Goal: Task Accomplishment & Management: Complete application form

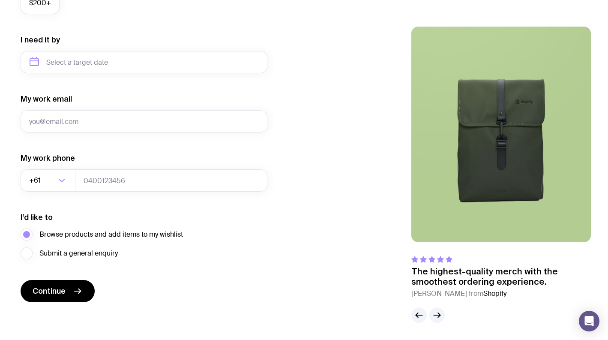
scroll to position [132, 0]
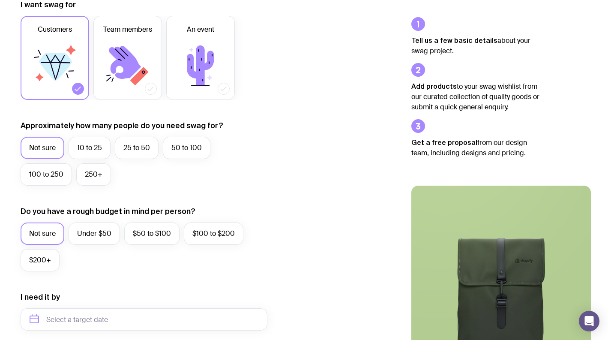
click at [49, 60] on icon at bounding box center [55, 67] width 33 height 28
click at [0, 0] on input "Customers" at bounding box center [0, 0] width 0 height 0
click at [90, 171] on label "250+" at bounding box center [93, 174] width 35 height 22
click at [0, 0] on input "250+" at bounding box center [0, 0] width 0 height 0
click at [157, 235] on label "$50 to $100" at bounding box center [151, 234] width 55 height 22
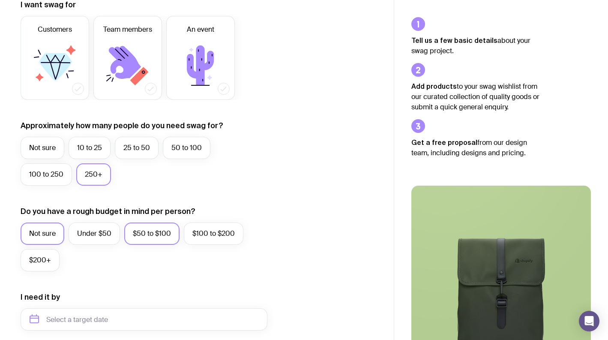
click at [0, 0] on input "$50 to $100" at bounding box center [0, 0] width 0 height 0
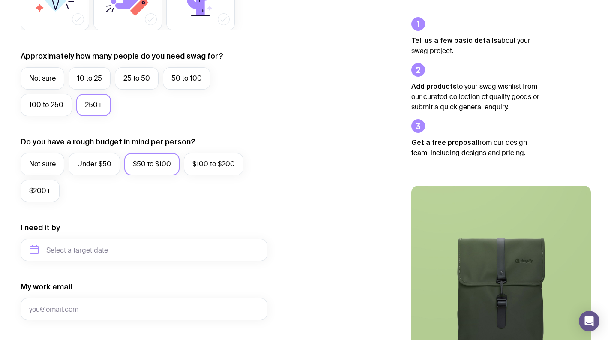
scroll to position [346, 0]
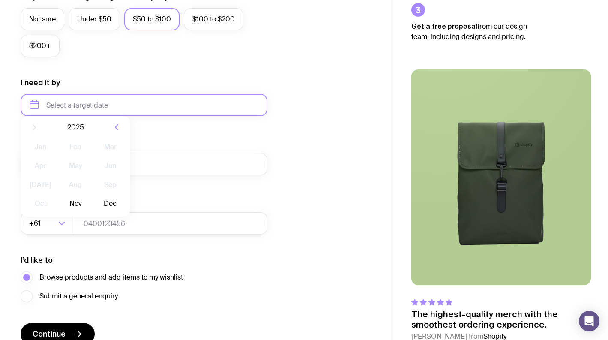
click at [100, 109] on input "text" at bounding box center [144, 105] width 247 height 22
click at [114, 131] on icon "button" at bounding box center [116, 134] width 10 height 10
click at [40, 155] on button "Jan" at bounding box center [40, 153] width 31 height 17
type input "[DATE]"
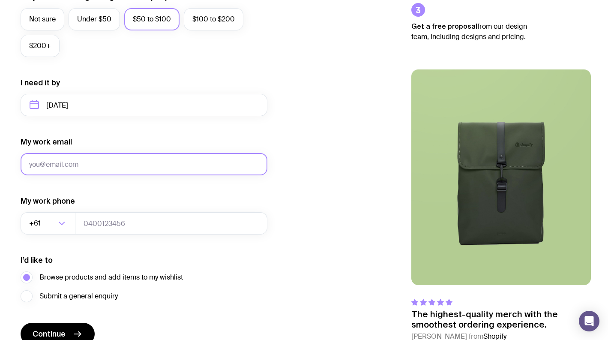
click at [83, 162] on input "My work email" at bounding box center [144, 164] width 247 height 22
type input "[EMAIL_ADDRESS][DOMAIN_NAME]"
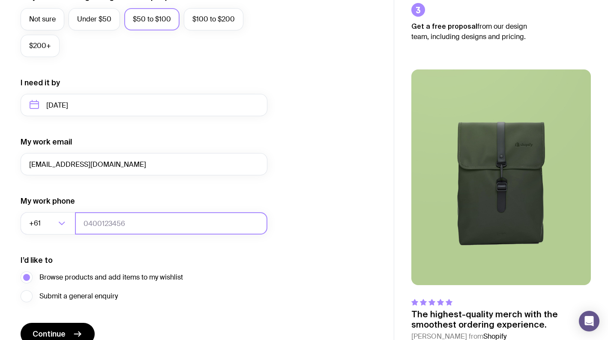
click at [122, 223] on input "tel" at bounding box center [171, 223] width 193 height 22
type input "0478268180"
click at [228, 280] on div "I’d like to Browse products and add items to my wishlist Submit a general enqui…" at bounding box center [144, 278] width 247 height 47
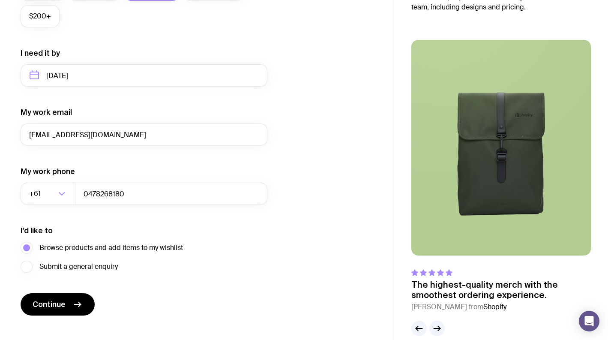
scroll to position [389, 0]
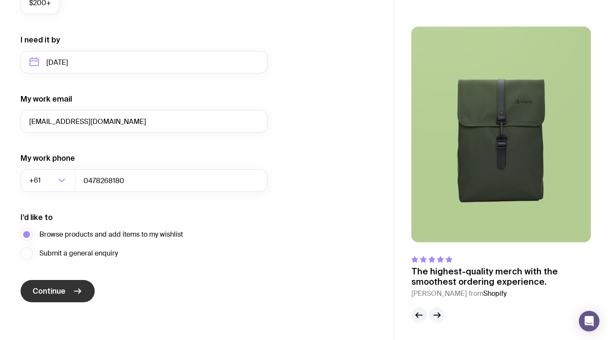
click at [49, 291] on span "Continue" at bounding box center [49, 291] width 33 height 10
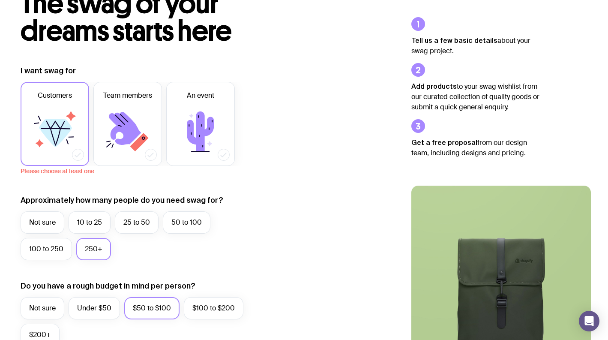
scroll to position [46, 0]
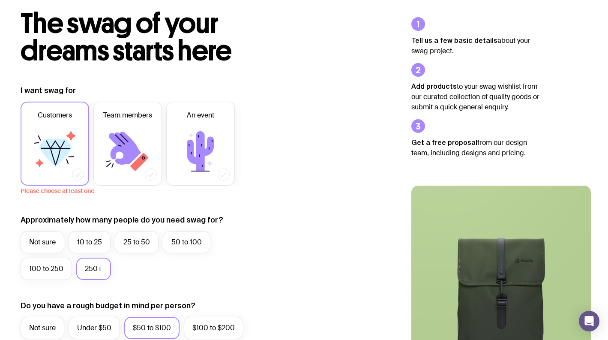
click at [72, 166] on icon at bounding box center [54, 151] width 51 height 51
click at [0, 0] on input "Customers" at bounding box center [0, 0] width 0 height 0
click at [109, 135] on icon at bounding box center [127, 151] width 51 height 51
click at [0, 0] on input "Team members" at bounding box center [0, 0] width 0 height 0
click at [78, 175] on icon at bounding box center [78, 174] width 9 height 9
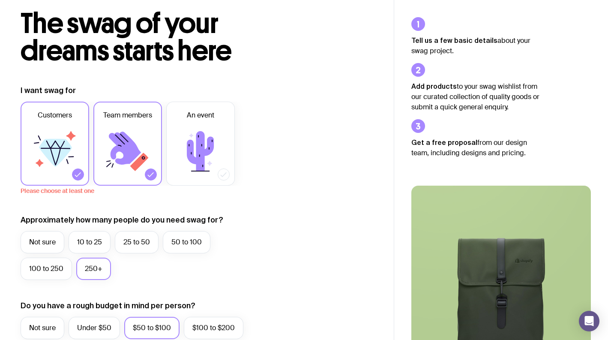
click at [0, 0] on input "Customers" at bounding box center [0, 0] width 0 height 0
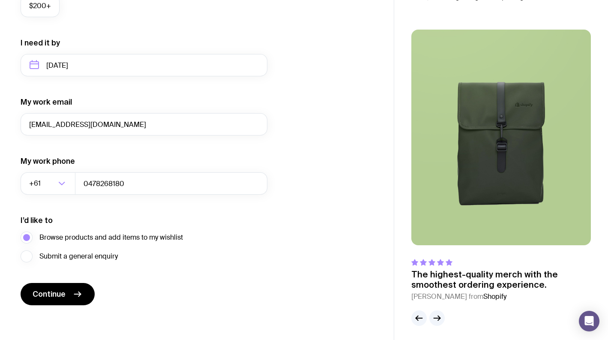
scroll to position [397, 0]
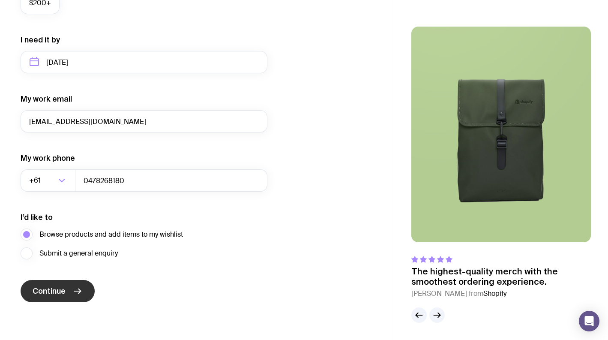
click at [66, 284] on button "Continue" at bounding box center [58, 291] width 74 height 22
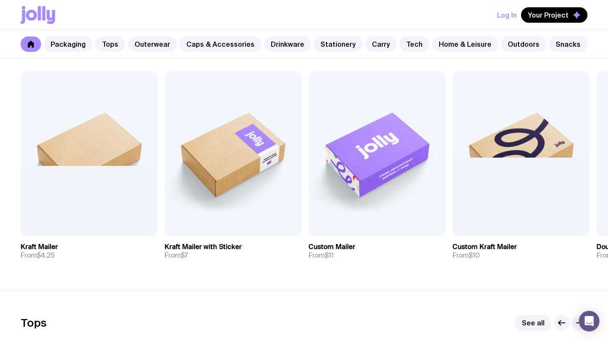
scroll to position [172, 0]
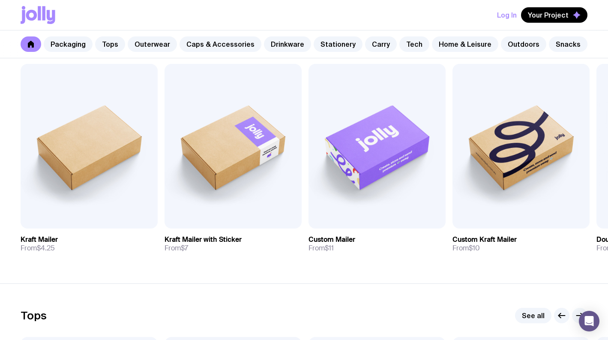
click at [577, 315] on icon "button" at bounding box center [580, 315] width 10 height 10
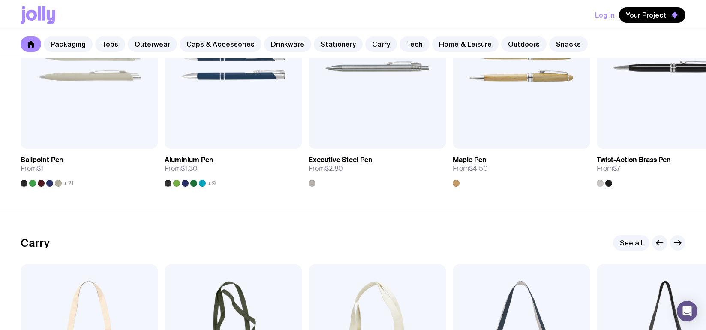
scroll to position [1715, 0]
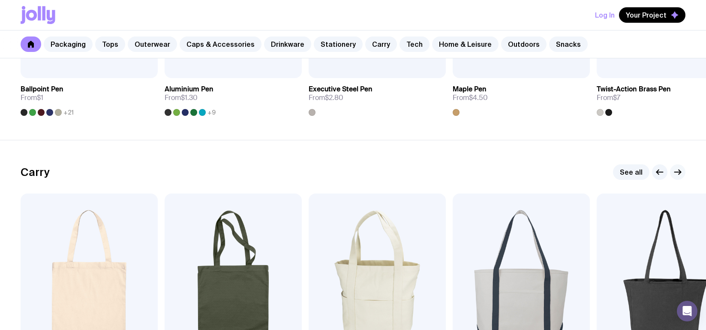
click at [608, 170] on icon "button" at bounding box center [678, 172] width 10 height 10
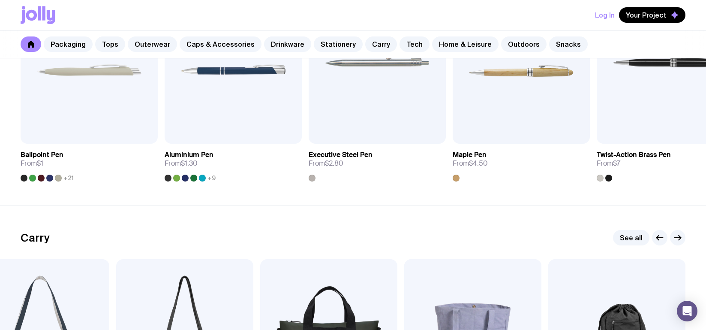
scroll to position [1544, 0]
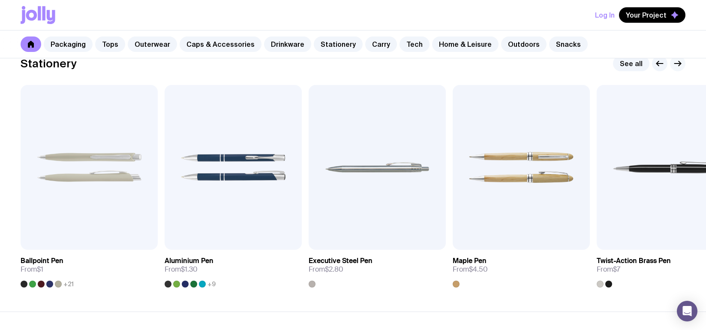
click at [608, 65] on icon "button" at bounding box center [678, 63] width 10 height 10
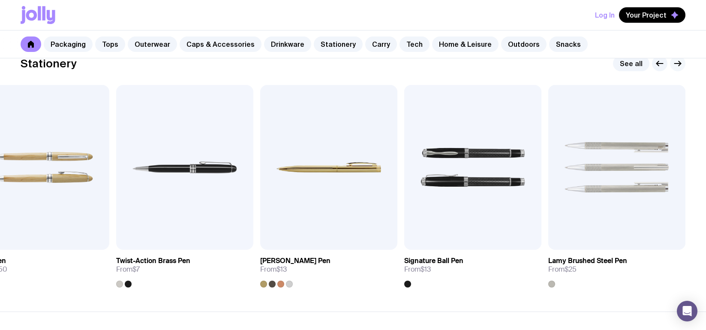
click at [608, 65] on icon "button" at bounding box center [678, 63] width 10 height 10
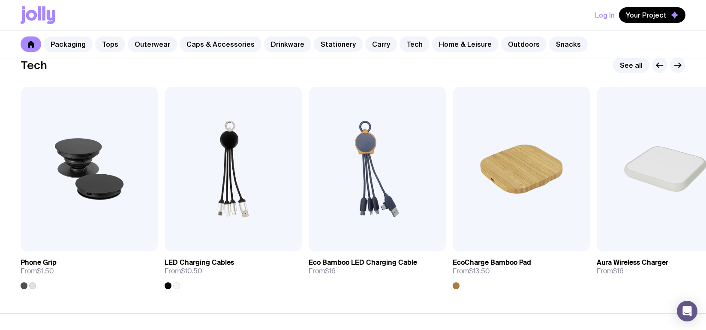
scroll to position [2101, 0]
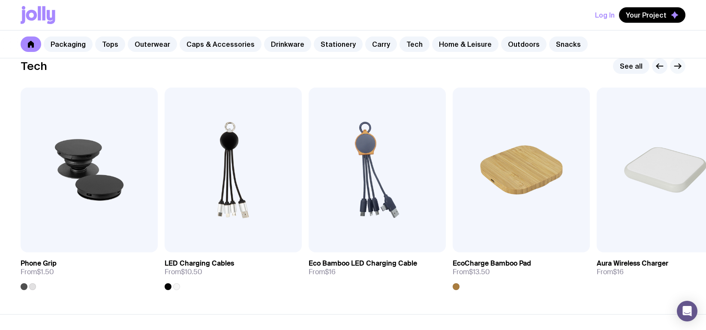
click at [608, 64] on icon "button" at bounding box center [680, 66] width 2 height 5
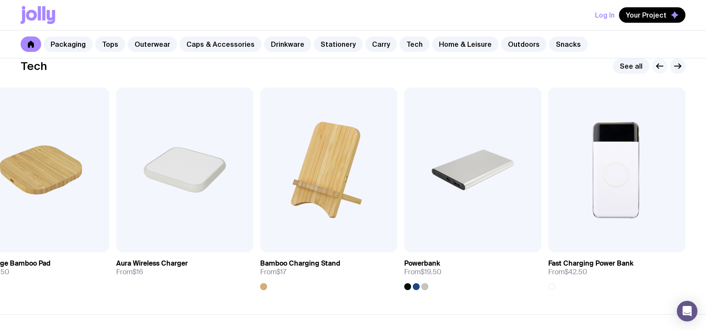
click at [608, 65] on icon "button" at bounding box center [660, 66] width 10 height 10
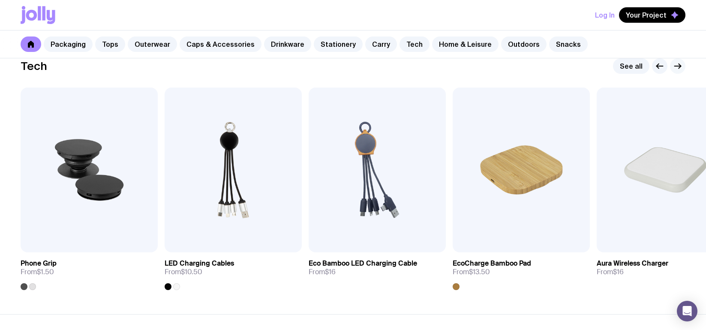
click at [608, 66] on icon "button" at bounding box center [678, 66] width 10 height 10
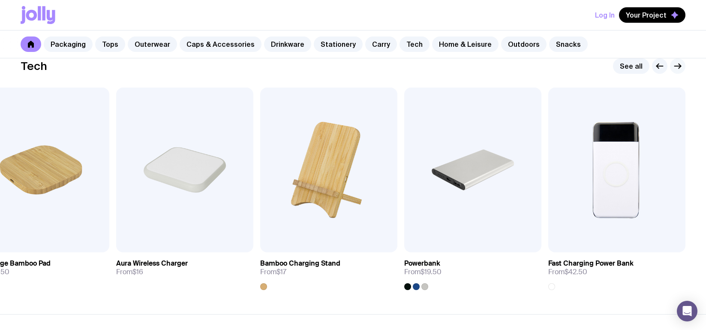
click at [608, 66] on icon "button" at bounding box center [678, 66] width 6 height 0
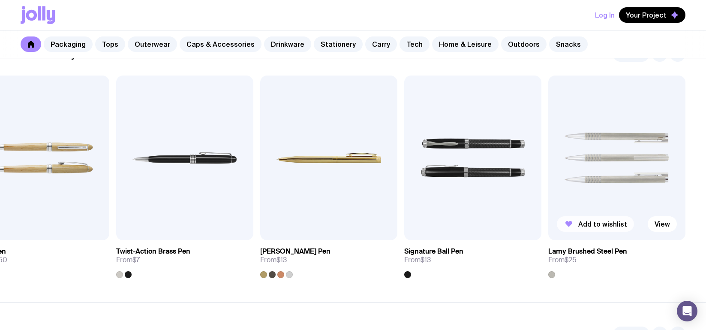
scroll to position [1544, 0]
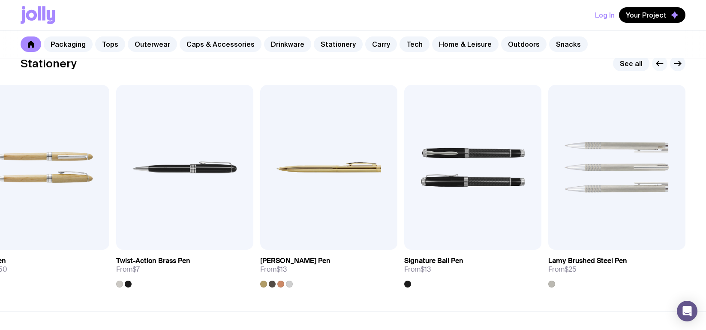
click at [608, 61] on icon "button" at bounding box center [658, 63] width 2 height 5
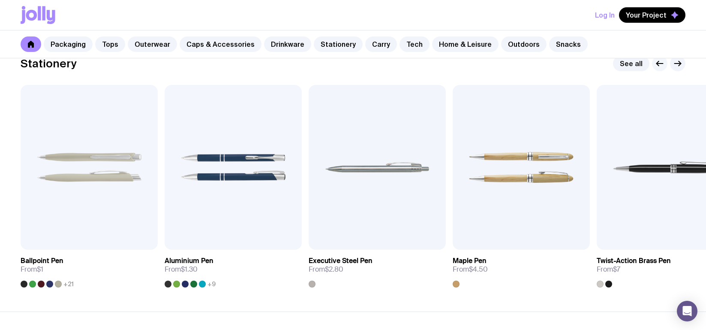
click at [608, 61] on icon "button" at bounding box center [658, 63] width 2 height 5
click at [608, 64] on button "button" at bounding box center [677, 63] width 15 height 15
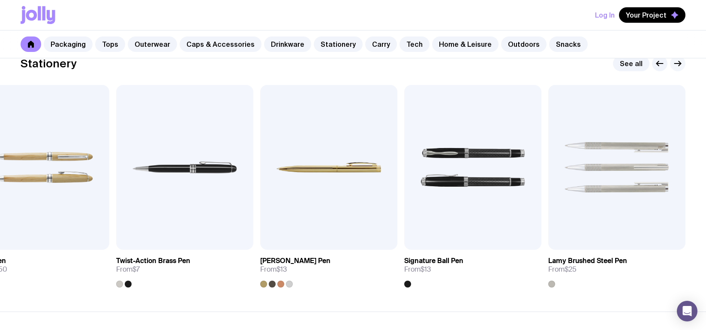
click at [608, 64] on button "button" at bounding box center [677, 63] width 15 height 15
click at [608, 63] on icon "button" at bounding box center [678, 63] width 6 height 0
click at [608, 66] on icon "button" at bounding box center [660, 63] width 10 height 10
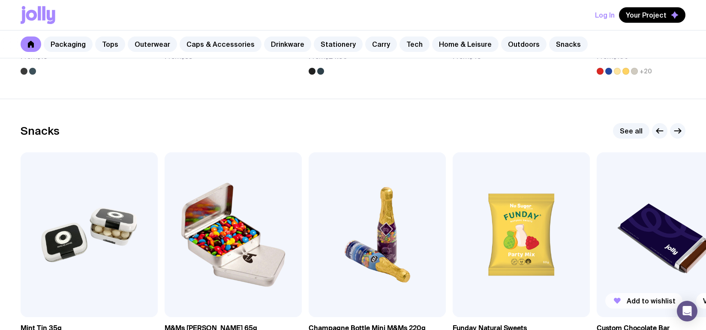
scroll to position [2873, 0]
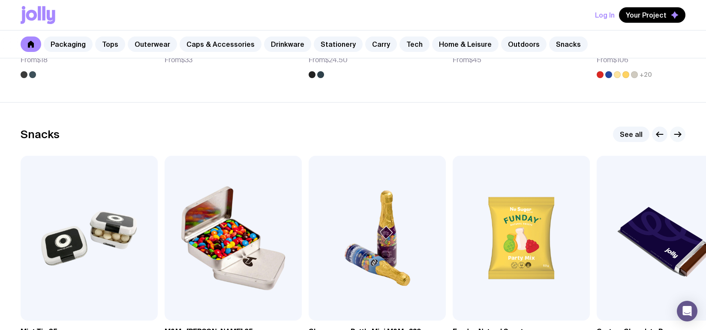
click at [608, 133] on icon "button" at bounding box center [678, 134] width 10 height 10
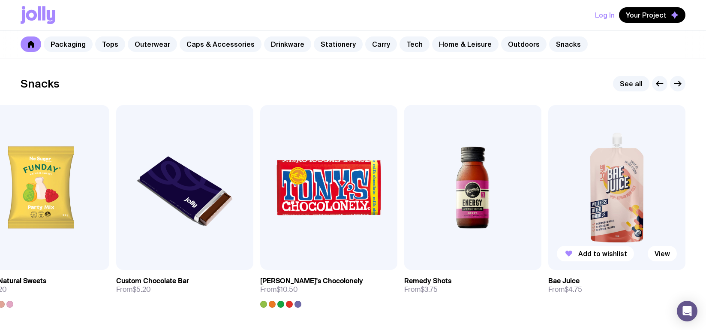
scroll to position [2916, 0]
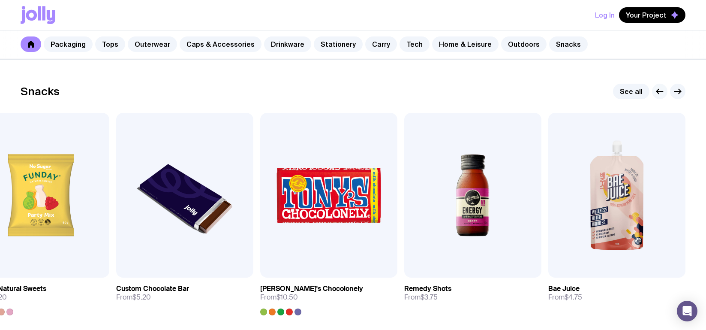
click at [608, 89] on icon "button" at bounding box center [660, 91] width 10 height 10
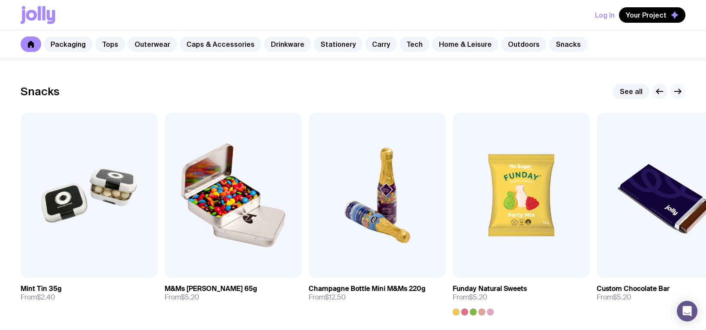
click at [608, 85] on button "button" at bounding box center [677, 91] width 15 height 15
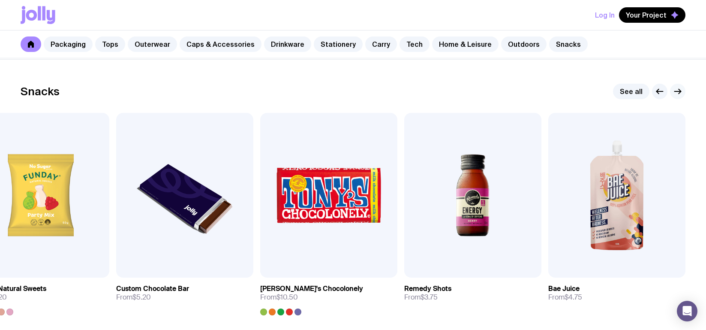
click at [608, 91] on icon "button" at bounding box center [678, 91] width 10 height 10
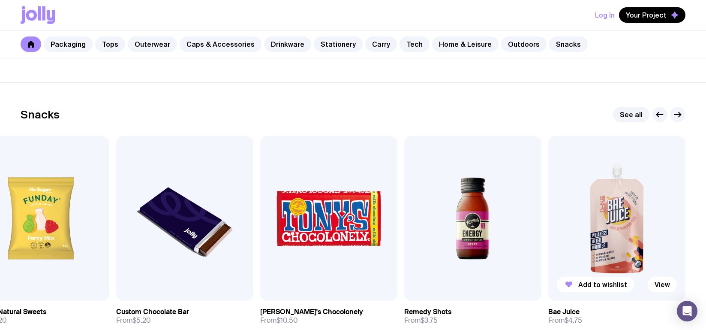
scroll to position [2891, 0]
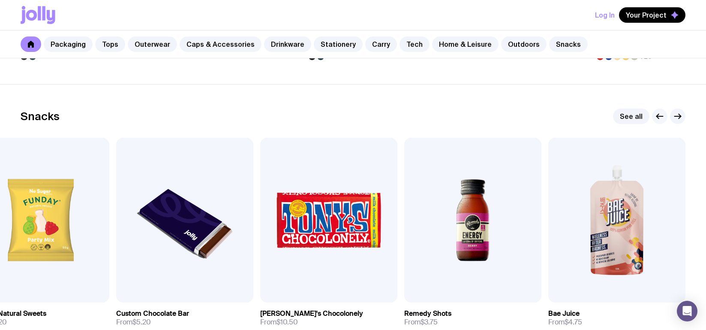
click at [608, 115] on button "button" at bounding box center [659, 115] width 15 height 15
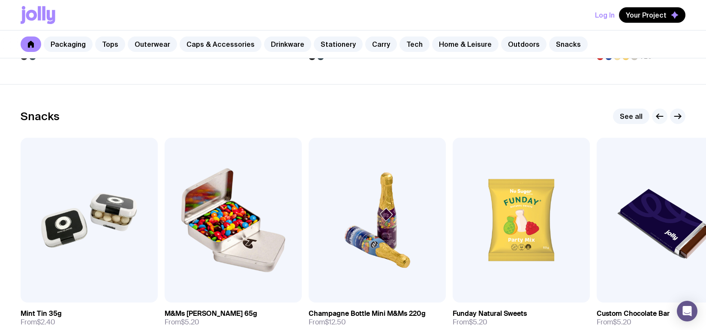
click at [608, 117] on icon "button" at bounding box center [660, 116] width 10 height 10
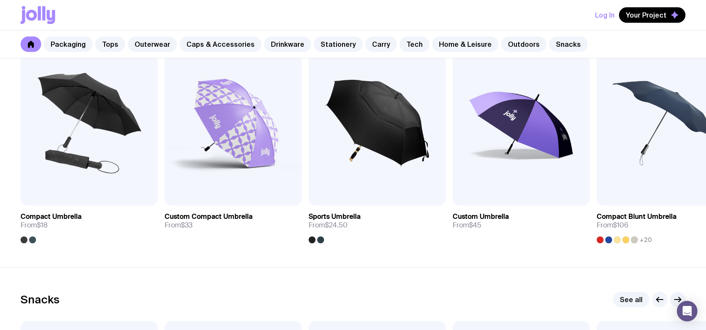
scroll to position [2591, 0]
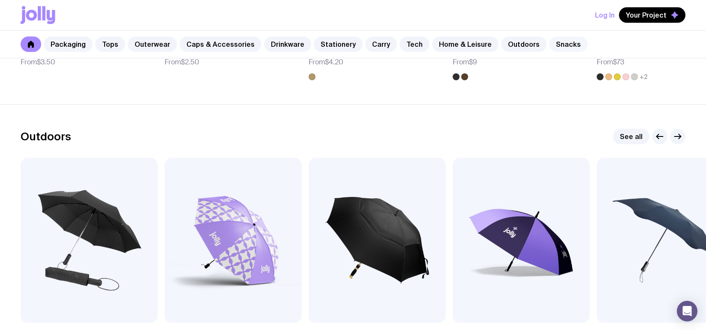
click at [556, 42] on link "Snacks" at bounding box center [568, 43] width 39 height 15
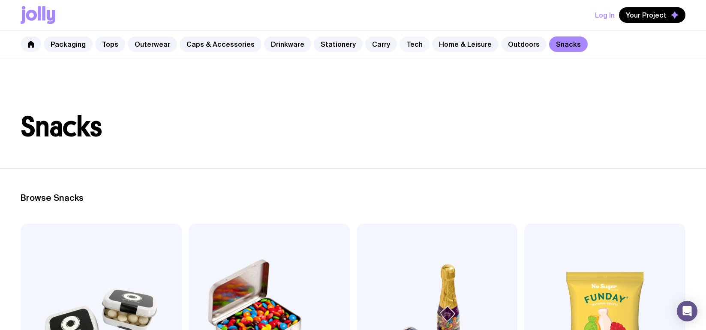
click at [402, 42] on link "Tech" at bounding box center [415, 43] width 30 height 15
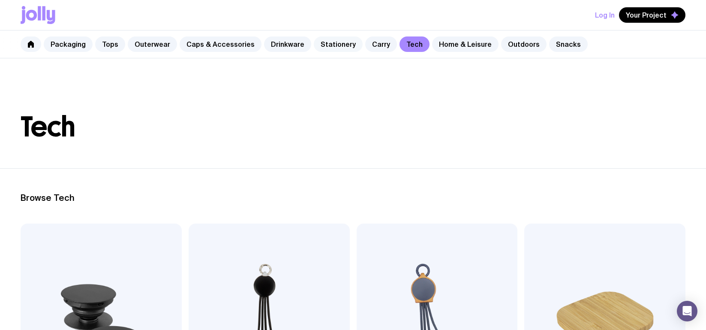
click at [325, 44] on link "Stationery" at bounding box center [338, 43] width 49 height 15
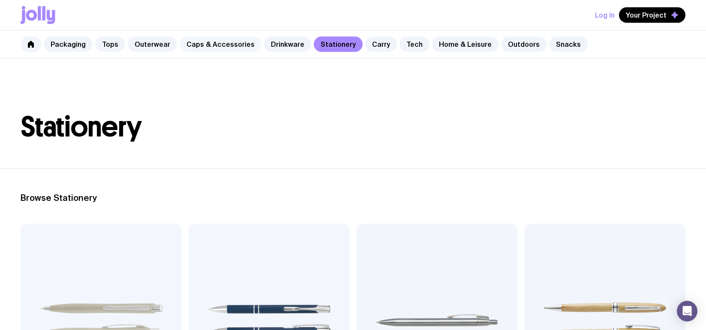
click at [216, 46] on link "Caps & Accessories" at bounding box center [221, 43] width 82 height 15
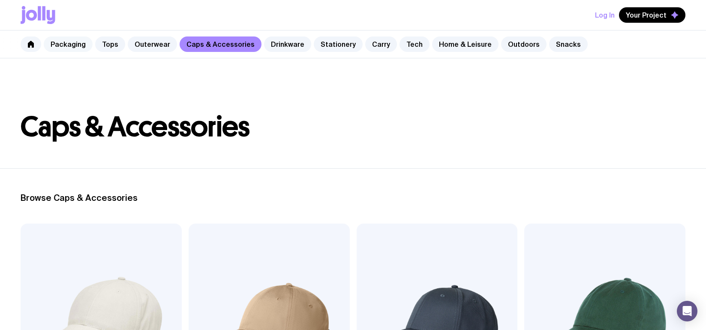
click at [78, 46] on link "Packaging" at bounding box center [68, 43] width 49 height 15
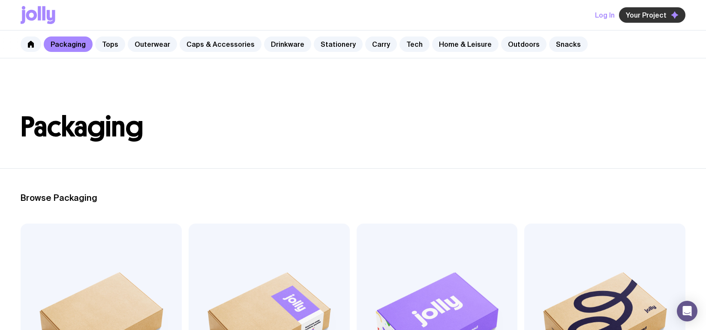
click at [608, 19] on span "Your Project" at bounding box center [646, 15] width 41 height 9
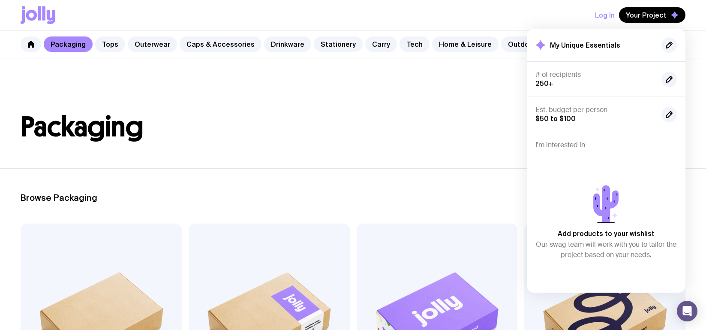
click at [419, 143] on header "Packaging" at bounding box center [353, 113] width 706 height 110
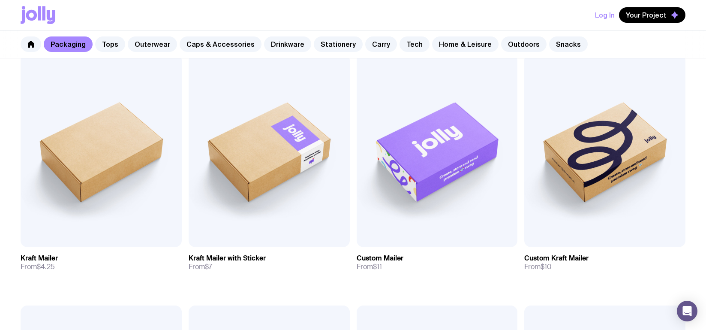
scroll to position [172, 0]
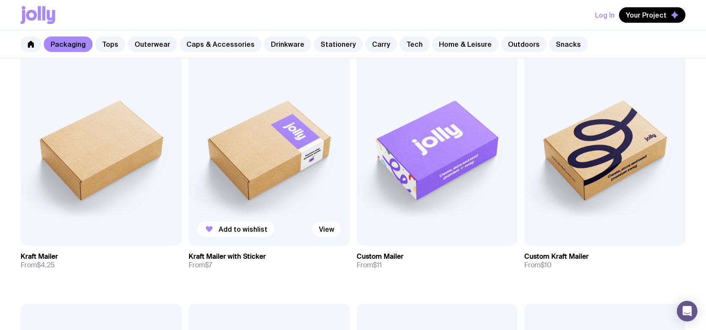
click at [235, 229] on span "Add to wishlist" at bounding box center [243, 229] width 49 height 9
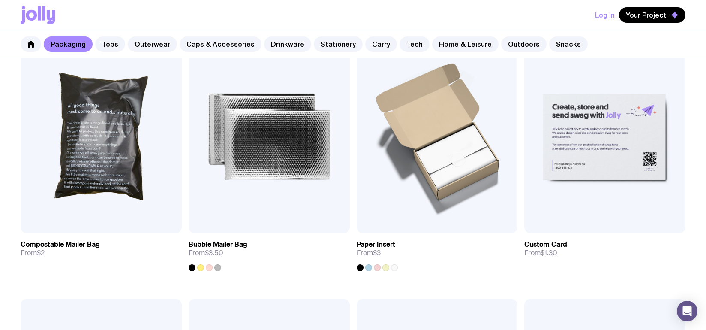
scroll to position [686, 0]
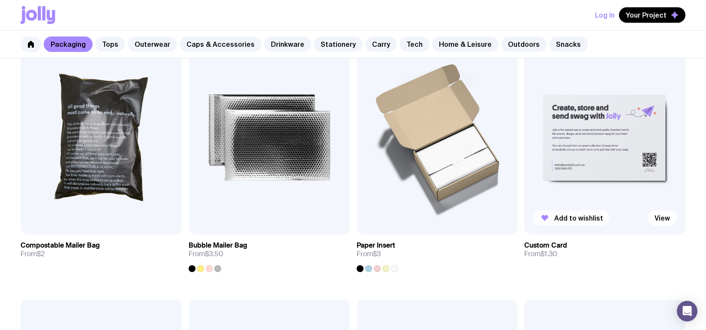
click at [571, 218] on span "Add to wishlist" at bounding box center [578, 218] width 49 height 9
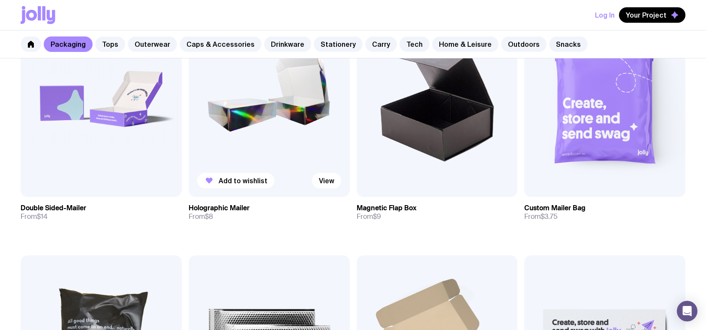
scroll to position [468, 0]
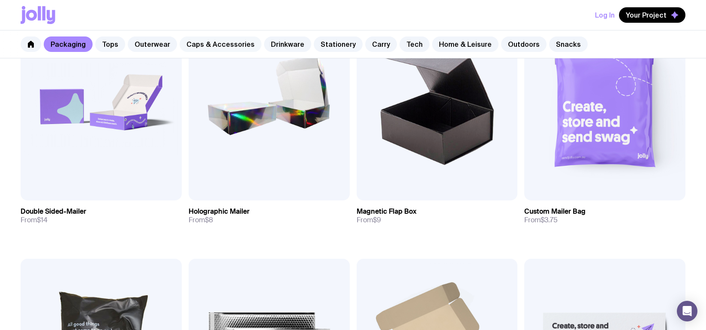
click at [211, 46] on link "Caps & Accessories" at bounding box center [221, 43] width 82 height 15
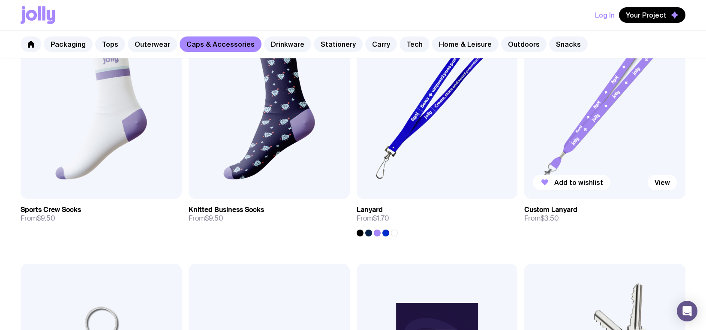
scroll to position [1243, 0]
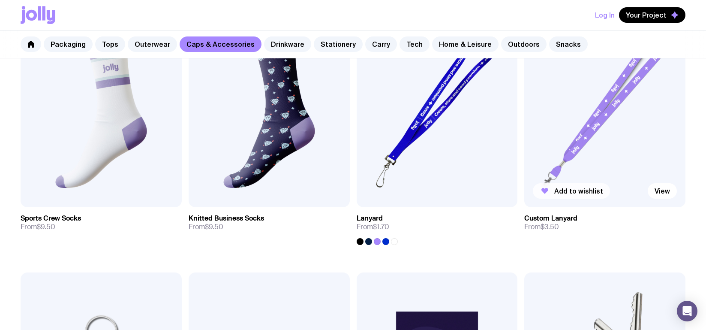
click at [573, 191] on span "Add to wishlist" at bounding box center [578, 191] width 49 height 9
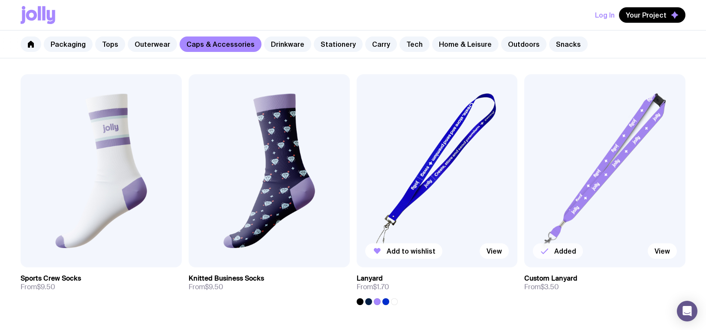
scroll to position [1177, 0]
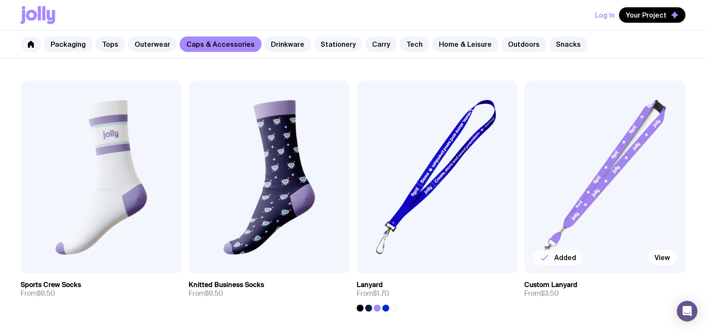
click at [330, 43] on link "Stationery" at bounding box center [338, 43] width 49 height 15
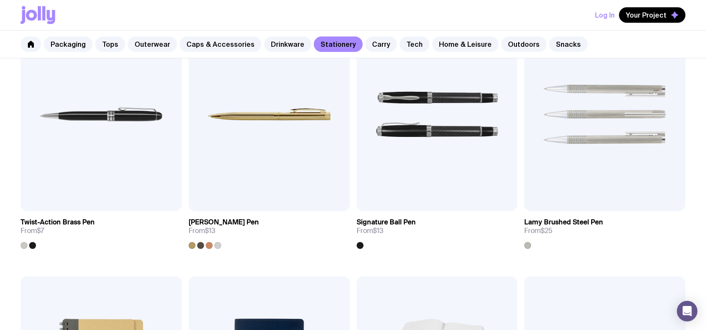
scroll to position [472, 0]
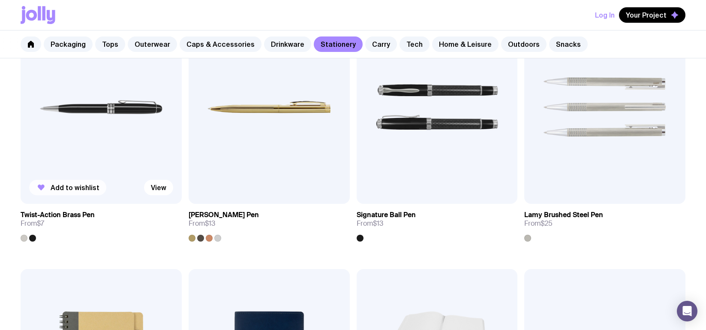
click at [69, 190] on span "Add to wishlist" at bounding box center [75, 187] width 49 height 9
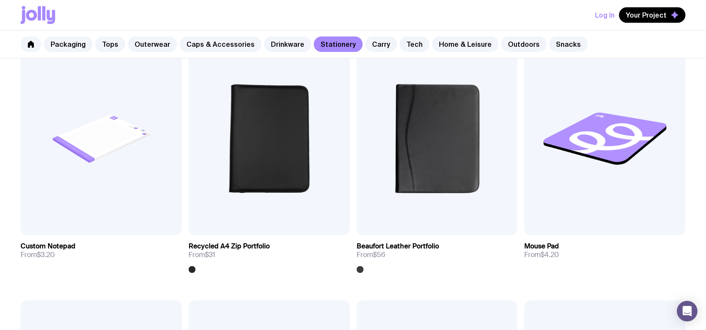
scroll to position [1329, 0]
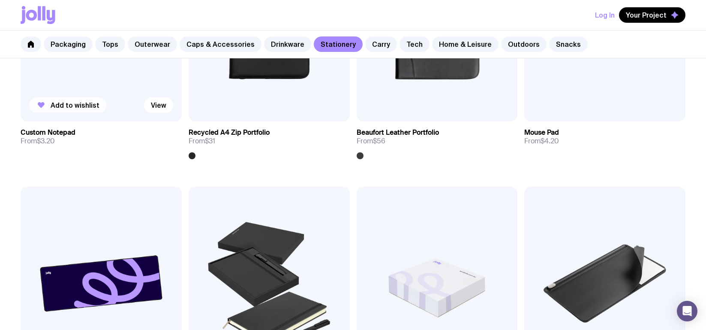
click at [78, 105] on span "Add to wishlist" at bounding box center [75, 105] width 49 height 9
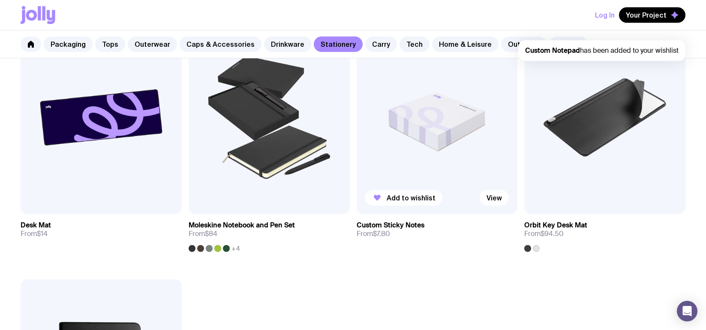
scroll to position [1501, 0]
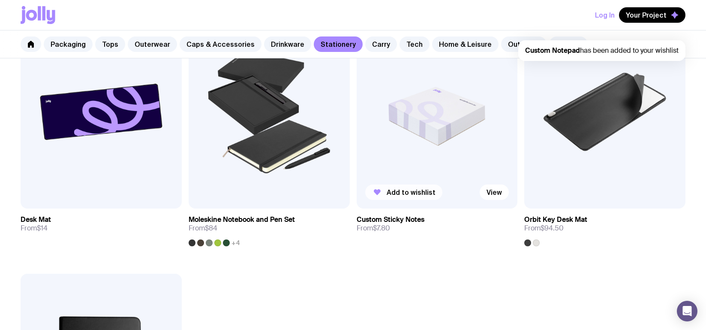
click at [403, 193] on span "Add to wishlist" at bounding box center [411, 192] width 49 height 9
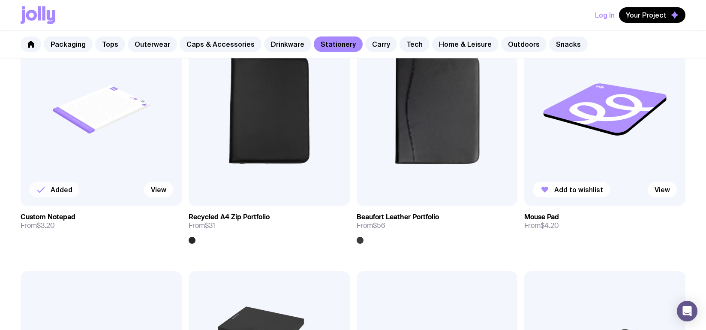
scroll to position [1243, 0]
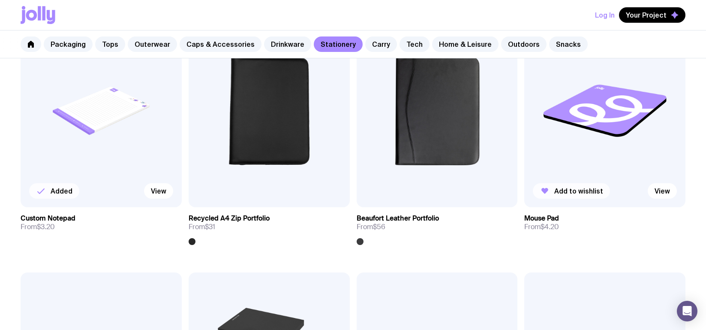
click at [568, 192] on span "Add to wishlist" at bounding box center [578, 191] width 49 height 9
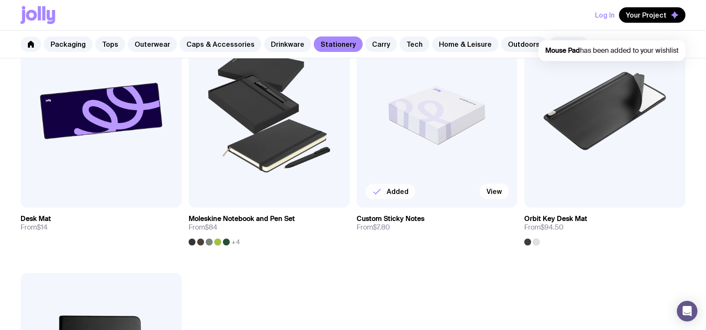
scroll to position [1501, 0]
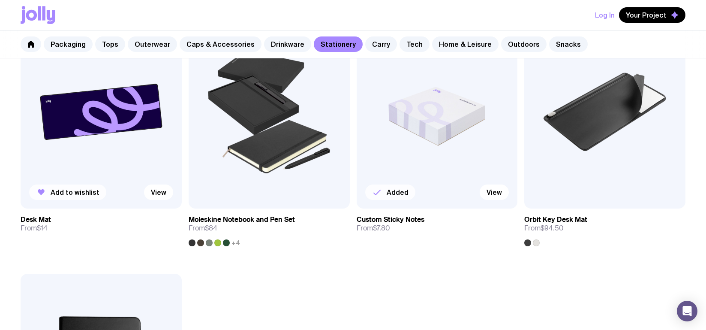
click at [60, 191] on span "Add to wishlist" at bounding box center [75, 192] width 49 height 9
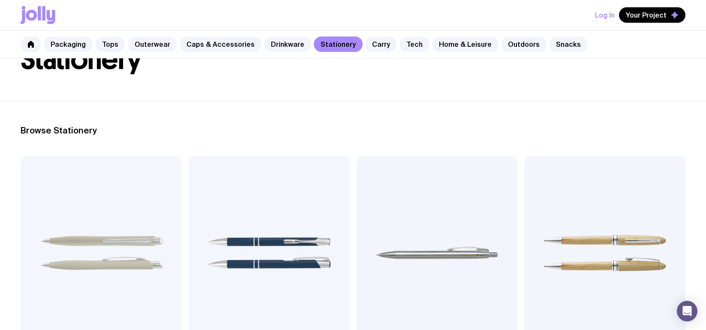
scroll to position [0, 0]
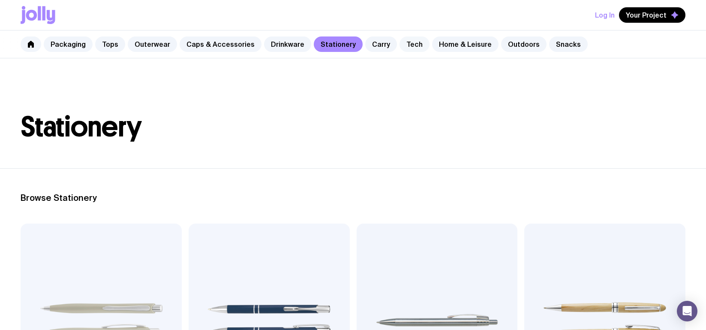
click at [404, 46] on link "Tech" at bounding box center [415, 43] width 30 height 15
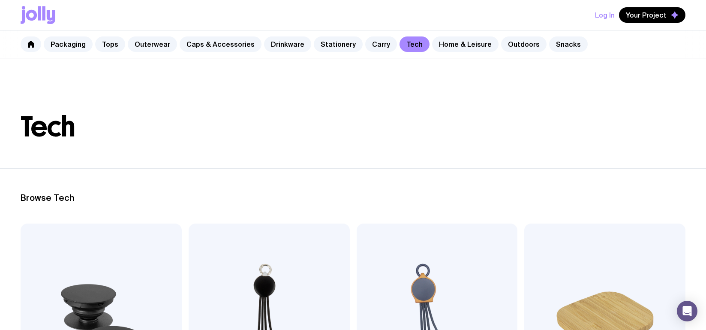
scroll to position [172, 0]
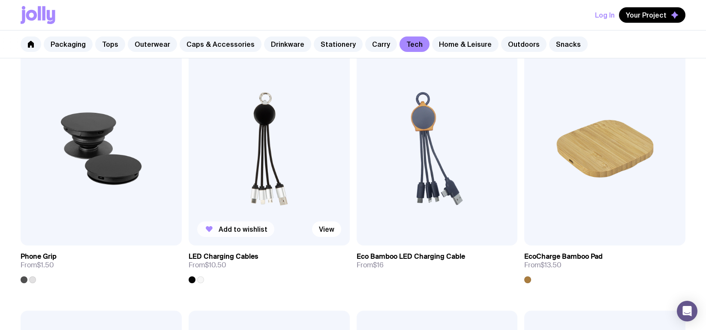
click at [242, 227] on span "Add to wishlist" at bounding box center [243, 229] width 49 height 9
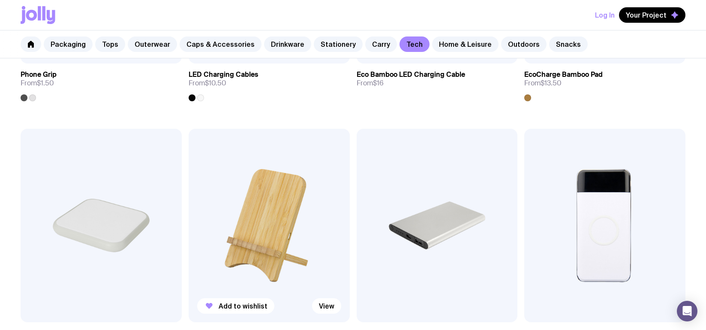
scroll to position [472, 0]
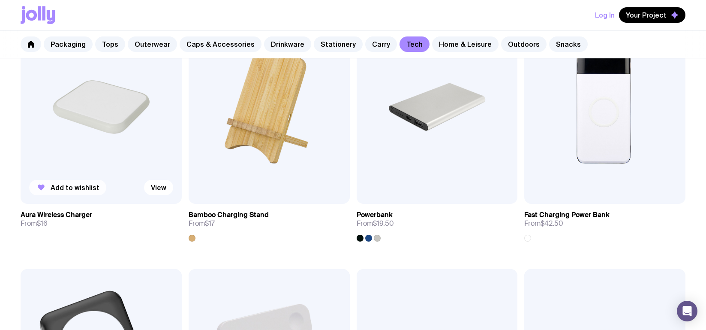
click at [68, 185] on span "Add to wishlist" at bounding box center [75, 187] width 49 height 9
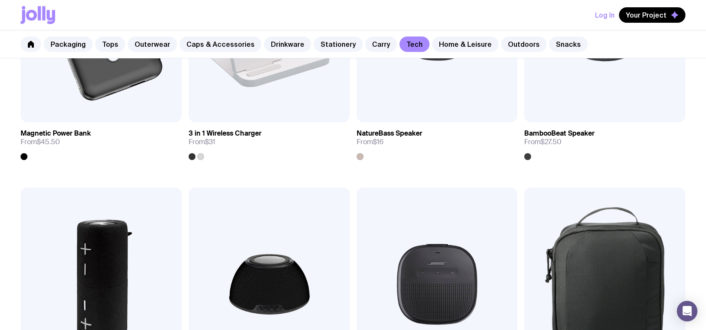
scroll to position [600, 0]
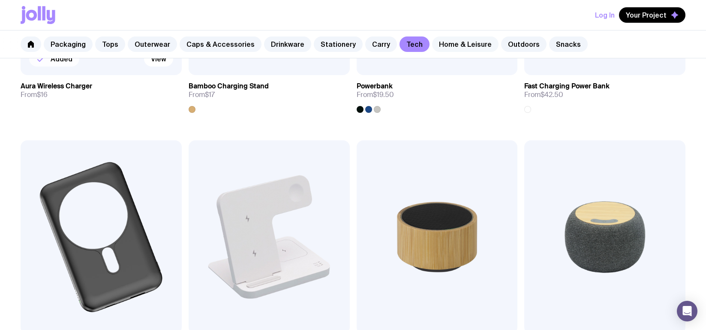
click at [458, 45] on link "Home & Leisure" at bounding box center [465, 43] width 66 height 15
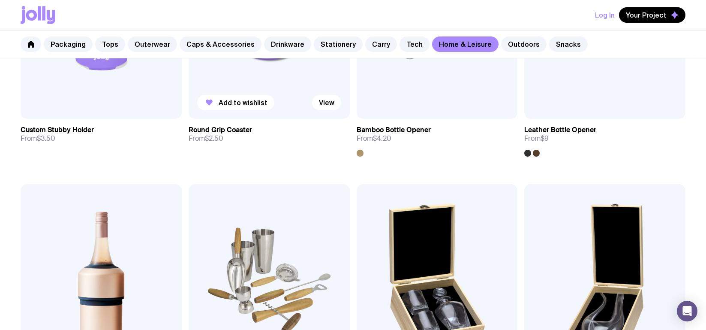
scroll to position [172, 0]
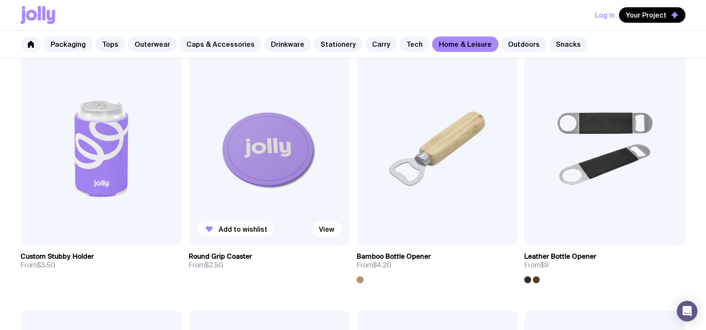
click at [239, 229] on span "Add to wishlist" at bounding box center [243, 229] width 49 height 9
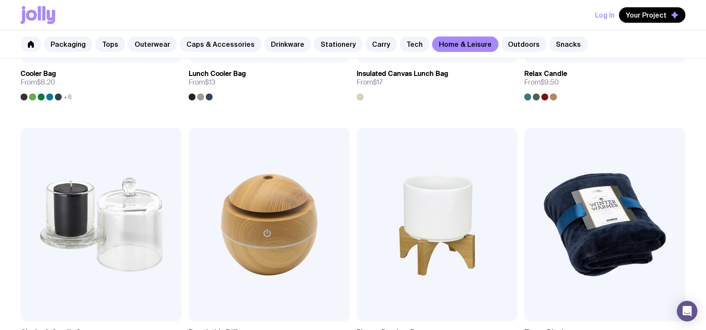
scroll to position [1372, 0]
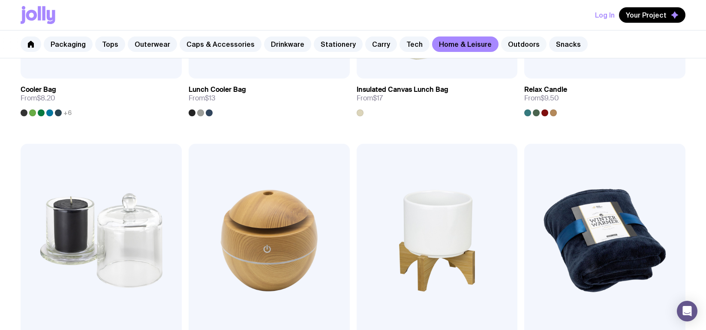
click at [512, 43] on link "Outdoors" at bounding box center [523, 43] width 45 height 15
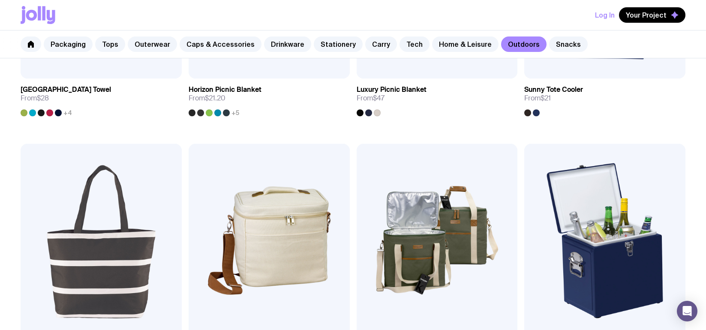
scroll to position [986, 0]
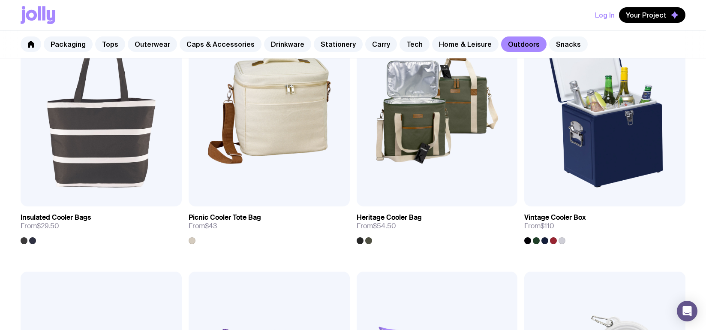
click at [556, 45] on link "Snacks" at bounding box center [568, 43] width 39 height 15
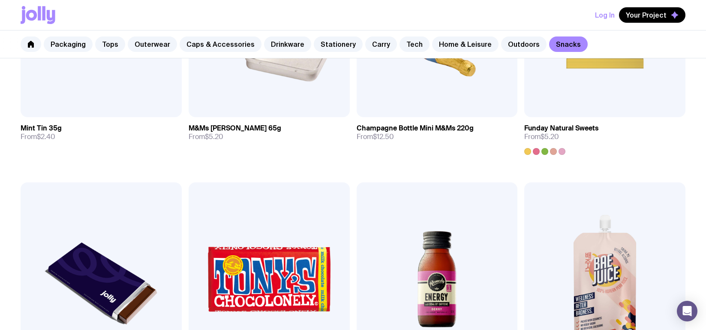
scroll to position [300, 0]
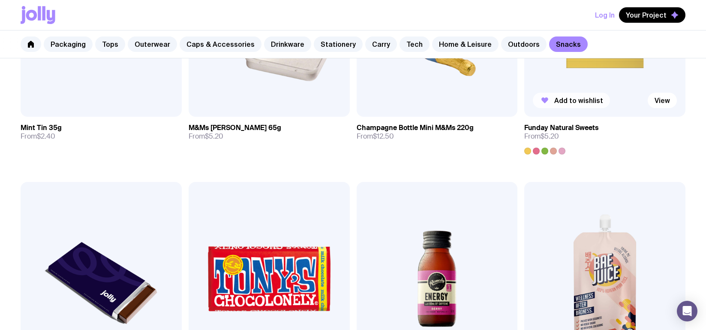
click at [574, 97] on span "Add to wishlist" at bounding box center [578, 100] width 49 height 9
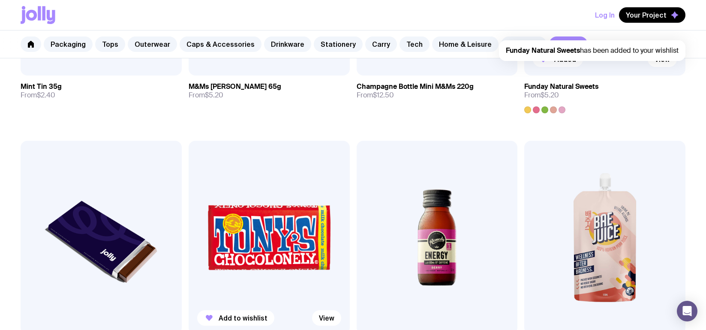
scroll to position [429, 0]
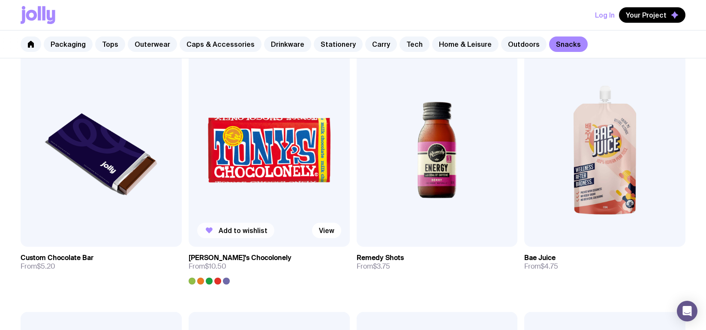
click at [246, 232] on span "Add to wishlist" at bounding box center [243, 230] width 49 height 9
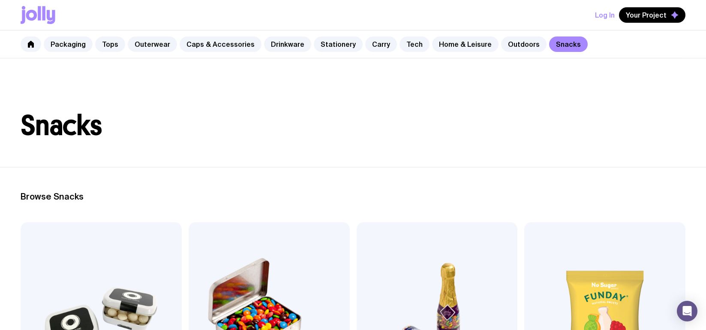
scroll to position [0, 0]
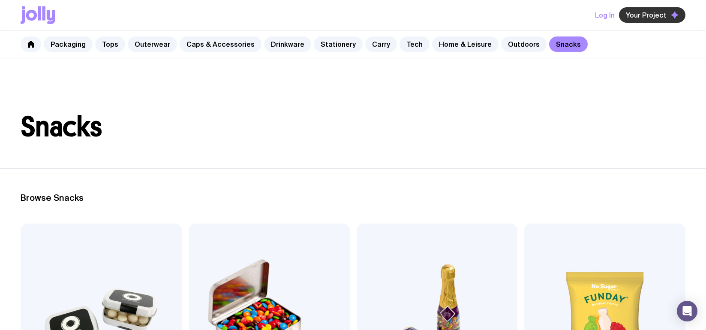
click at [608, 15] on span "Your Project" at bounding box center [646, 15] width 41 height 9
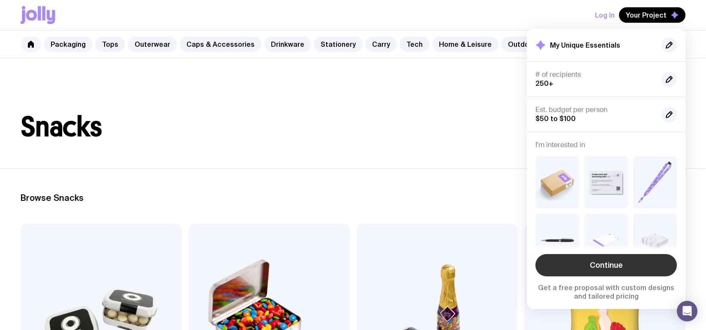
click at [599, 263] on link "Continue" at bounding box center [606, 265] width 141 height 22
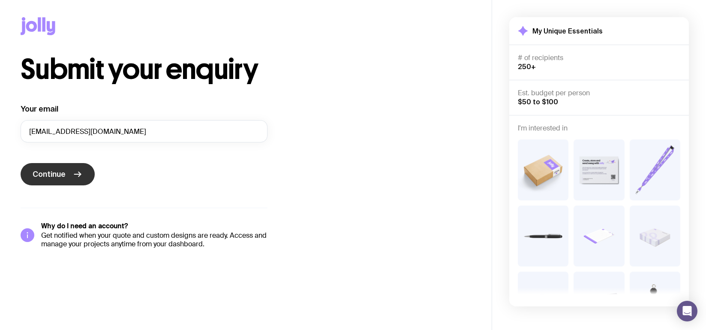
click at [50, 172] on span "Continue" at bounding box center [49, 174] width 33 height 10
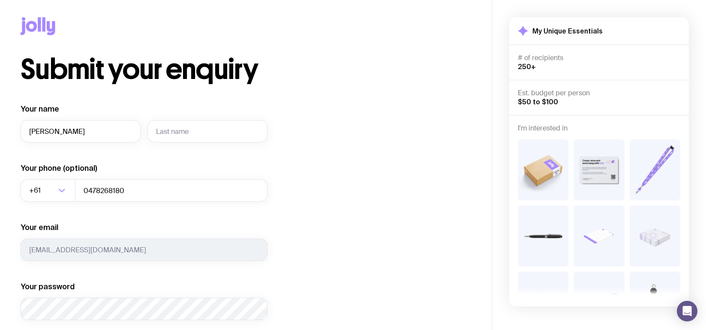
type input "[PERSON_NAME]"
click at [367, 268] on div "Submit your enquiry Your name [PERSON_NAME] Your phone (optional) +61 Loading..…" at bounding box center [246, 241] width 451 height 370
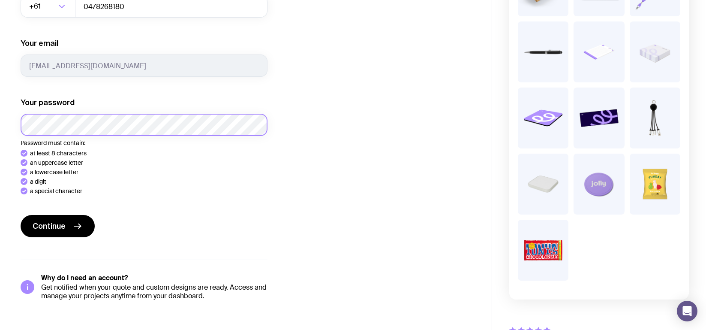
scroll to position [186, 0]
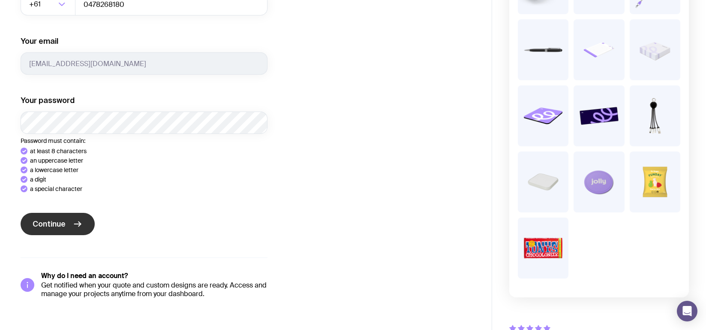
click at [61, 219] on div "Your name [PERSON_NAME] Your phone (optional) +61 Loading... 0478268180 Your em…" at bounding box center [144, 108] width 247 height 380
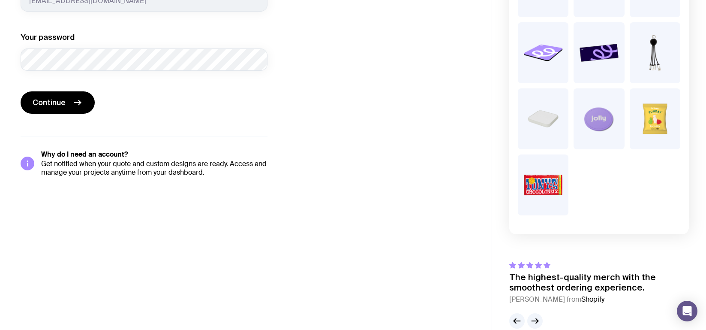
scroll to position [265, 0]
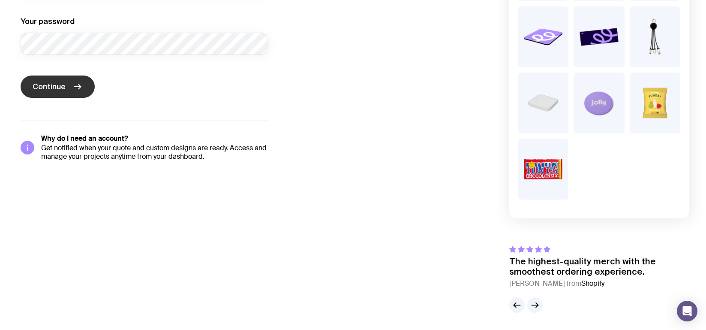
click at [53, 84] on span "Continue" at bounding box center [49, 86] width 33 height 10
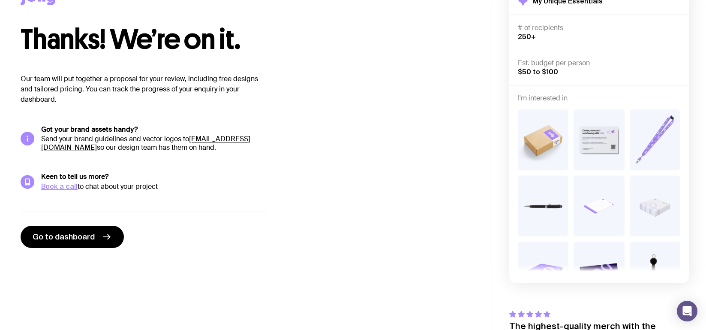
scroll to position [0, 0]
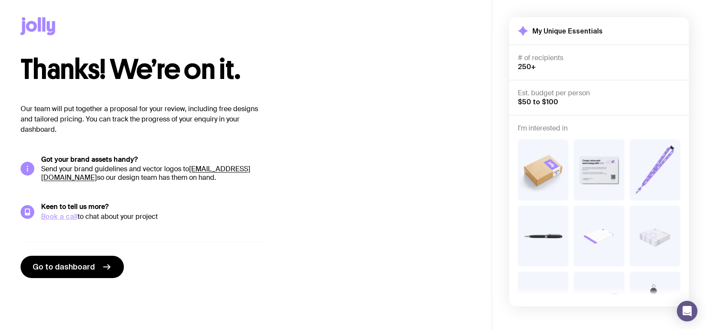
click at [63, 215] on link "Book a call" at bounding box center [59, 216] width 36 height 8
